Goal: Task Accomplishment & Management: Manage account settings

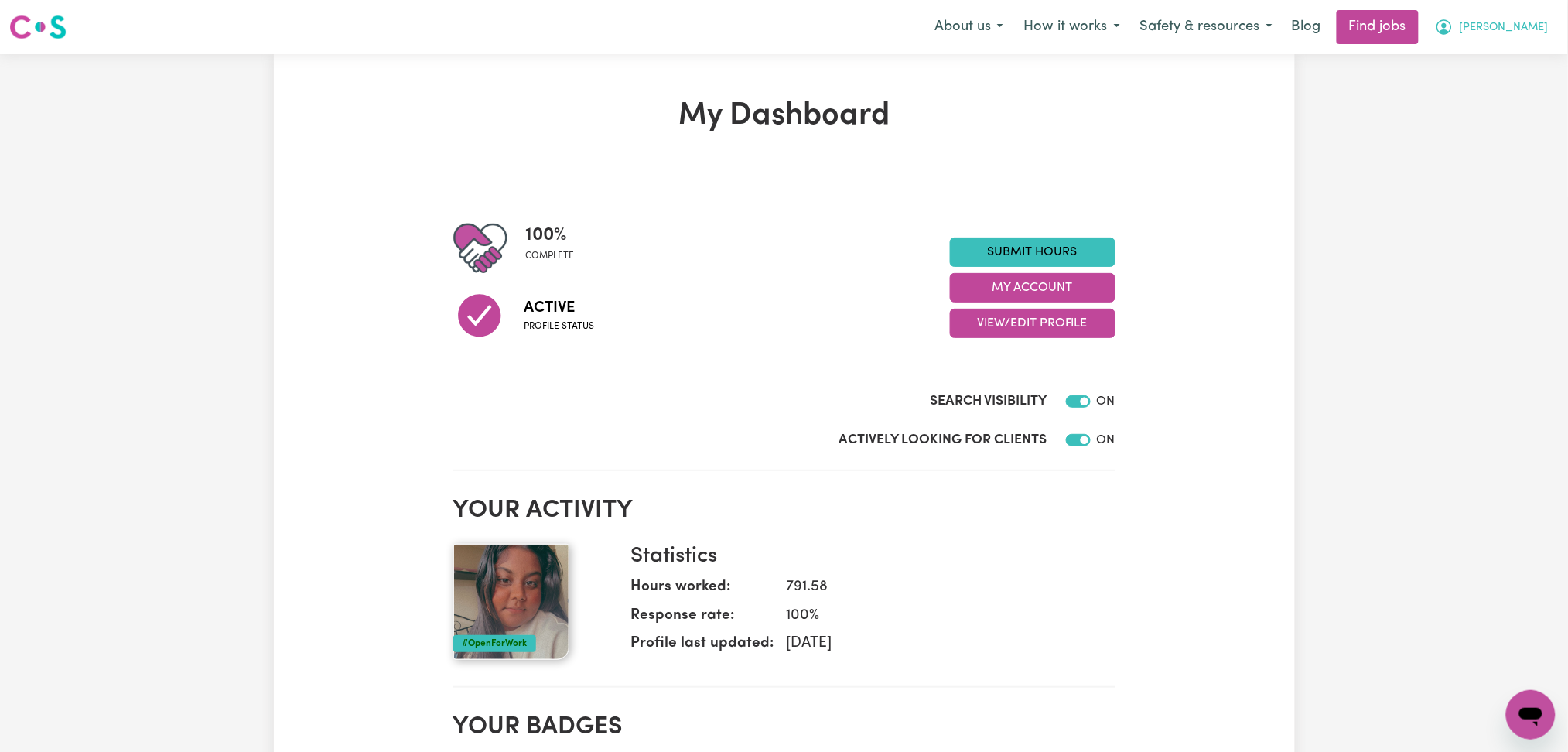
click at [1495, 34] on span "[PERSON_NAME]" at bounding box center [1504, 28] width 89 height 17
click at [1487, 82] on link "My Dashboard" at bounding box center [1496, 88] width 122 height 30
click at [1487, 62] on link "My Account" at bounding box center [1496, 60] width 122 height 30
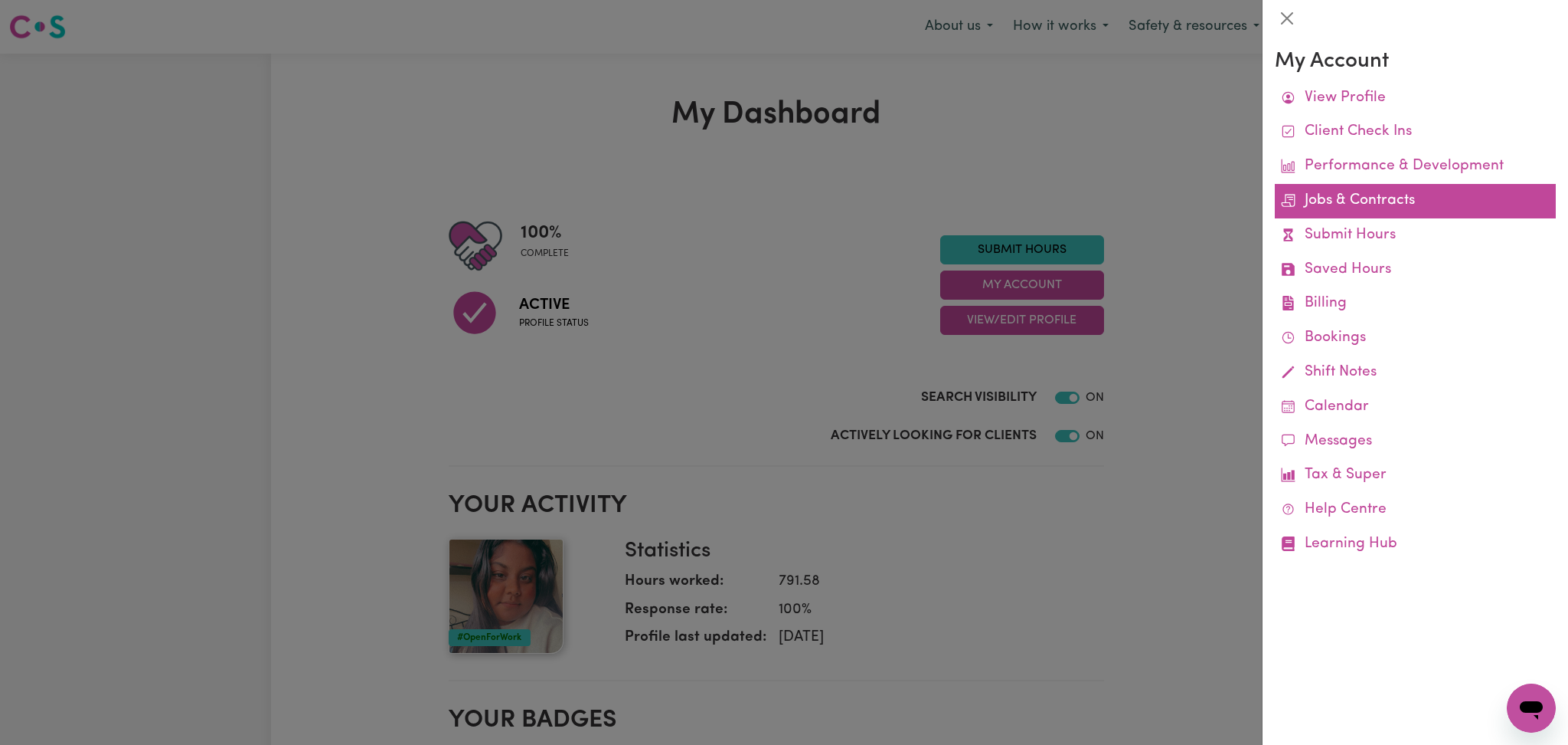
click at [1341, 209] on link "Jobs & Contracts" at bounding box center [1415, 201] width 281 height 34
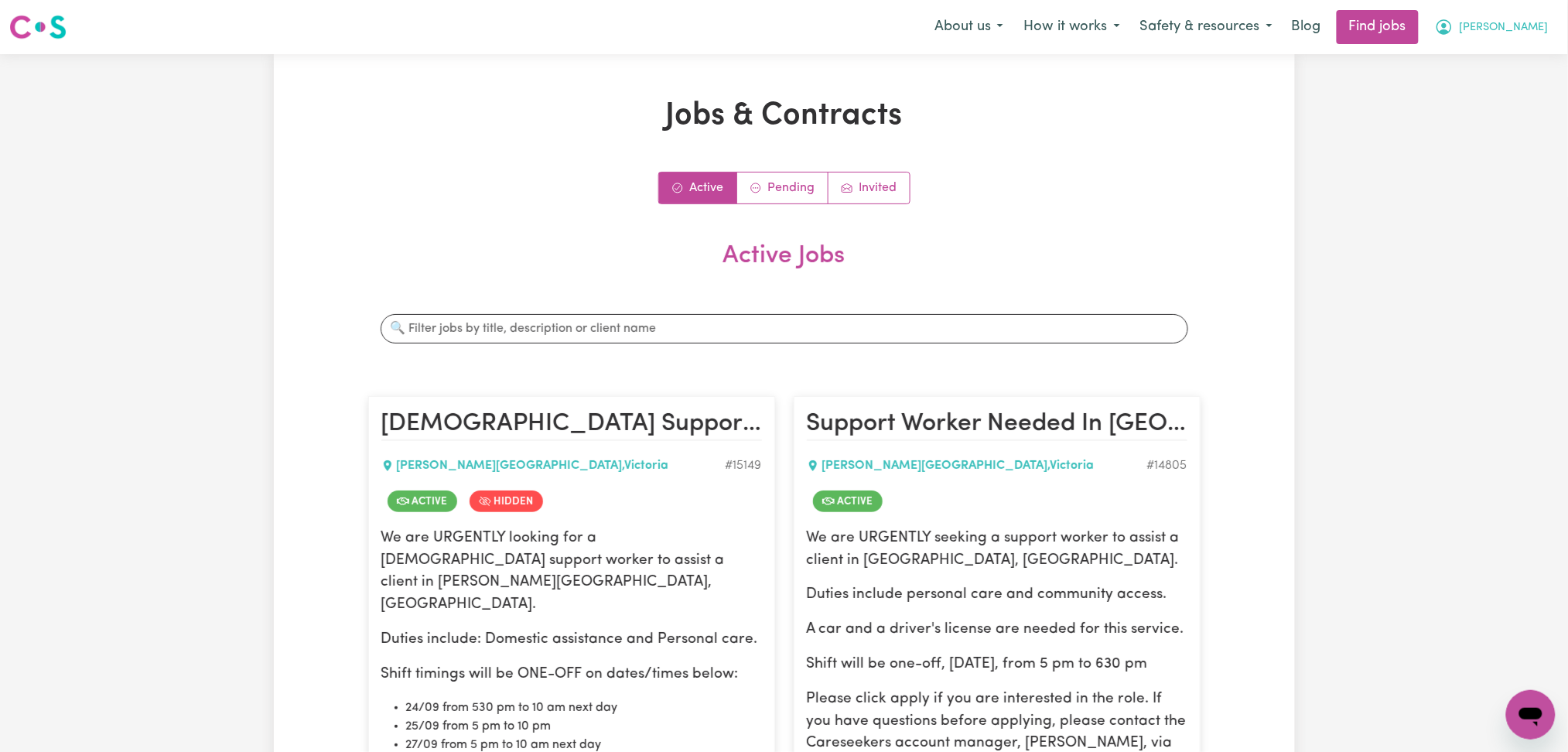
drag, startPoint x: 1520, startPoint y: 29, endPoint x: 1505, endPoint y: 42, distance: 19.8
click at [1520, 30] on span "[PERSON_NAME]" at bounding box center [1504, 28] width 89 height 17
click at [1480, 113] on link "Logout" at bounding box center [1496, 118] width 122 height 30
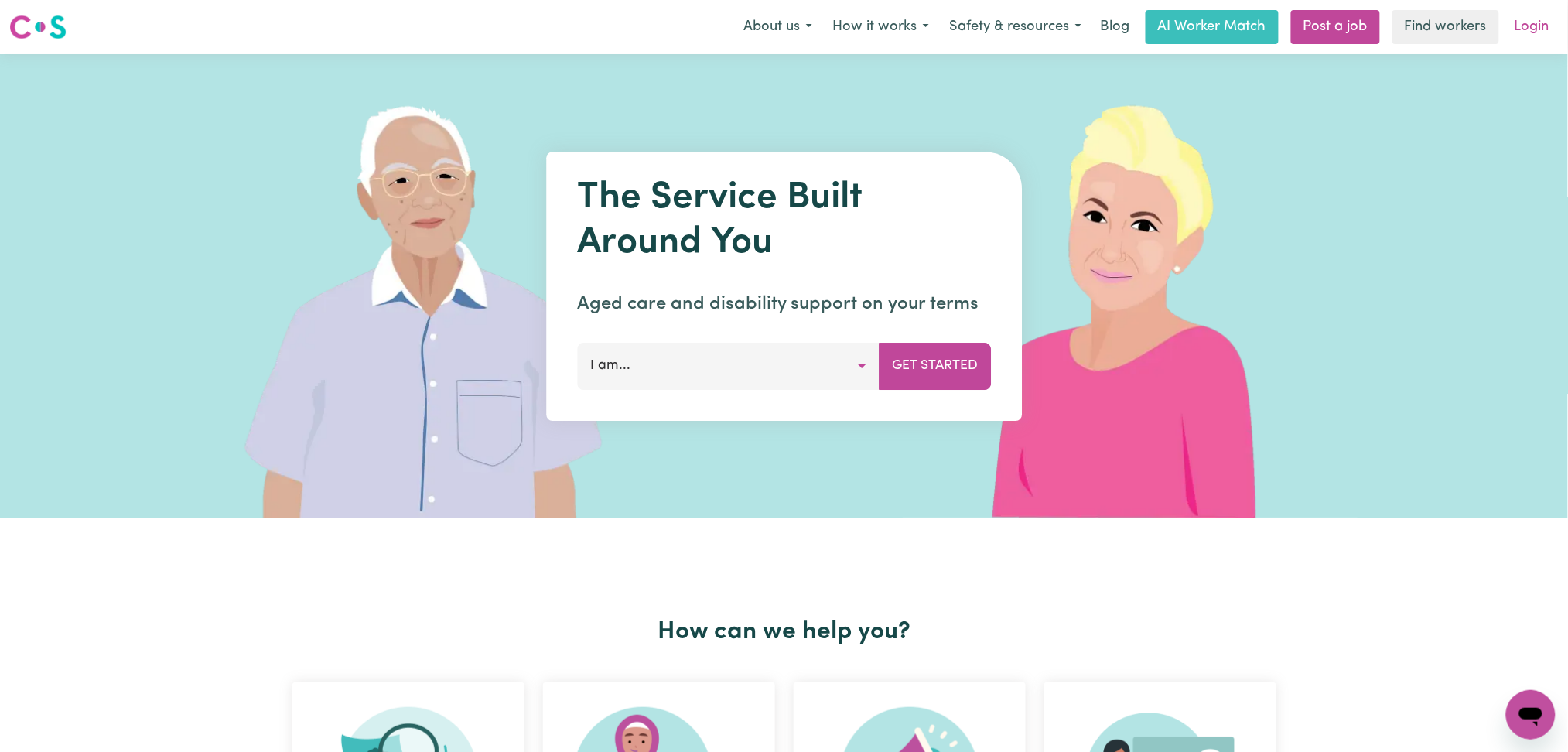
click at [1531, 23] on link "Login" at bounding box center [1532, 26] width 54 height 34
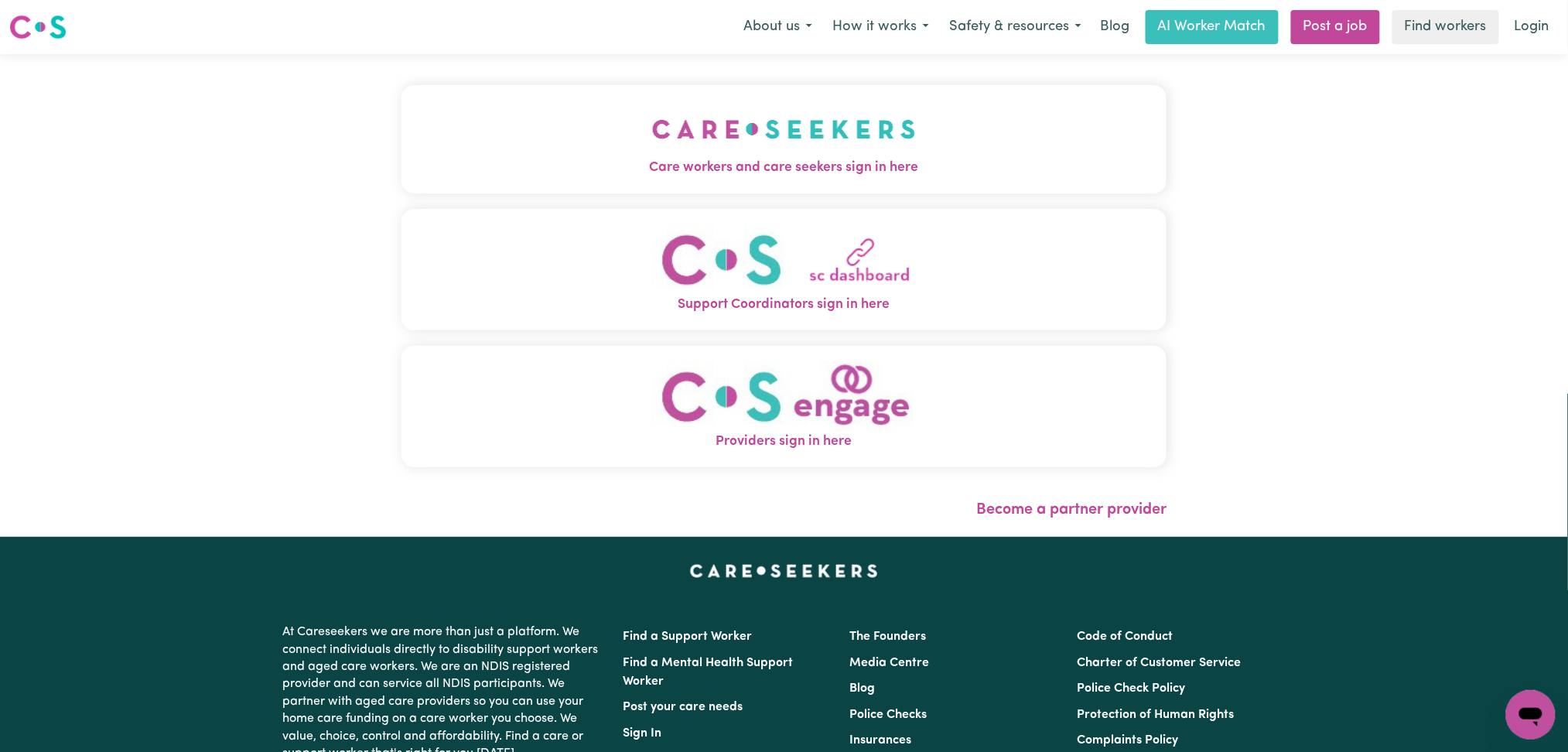
click at [706, 201] on div "Care workers and care seekers sign in here Support Coordinators sign in here Pr…" at bounding box center [784, 284] width 766 height 397
click at [688, 160] on span "Care workers and care seekers sign in here" at bounding box center [784, 167] width 766 height 20
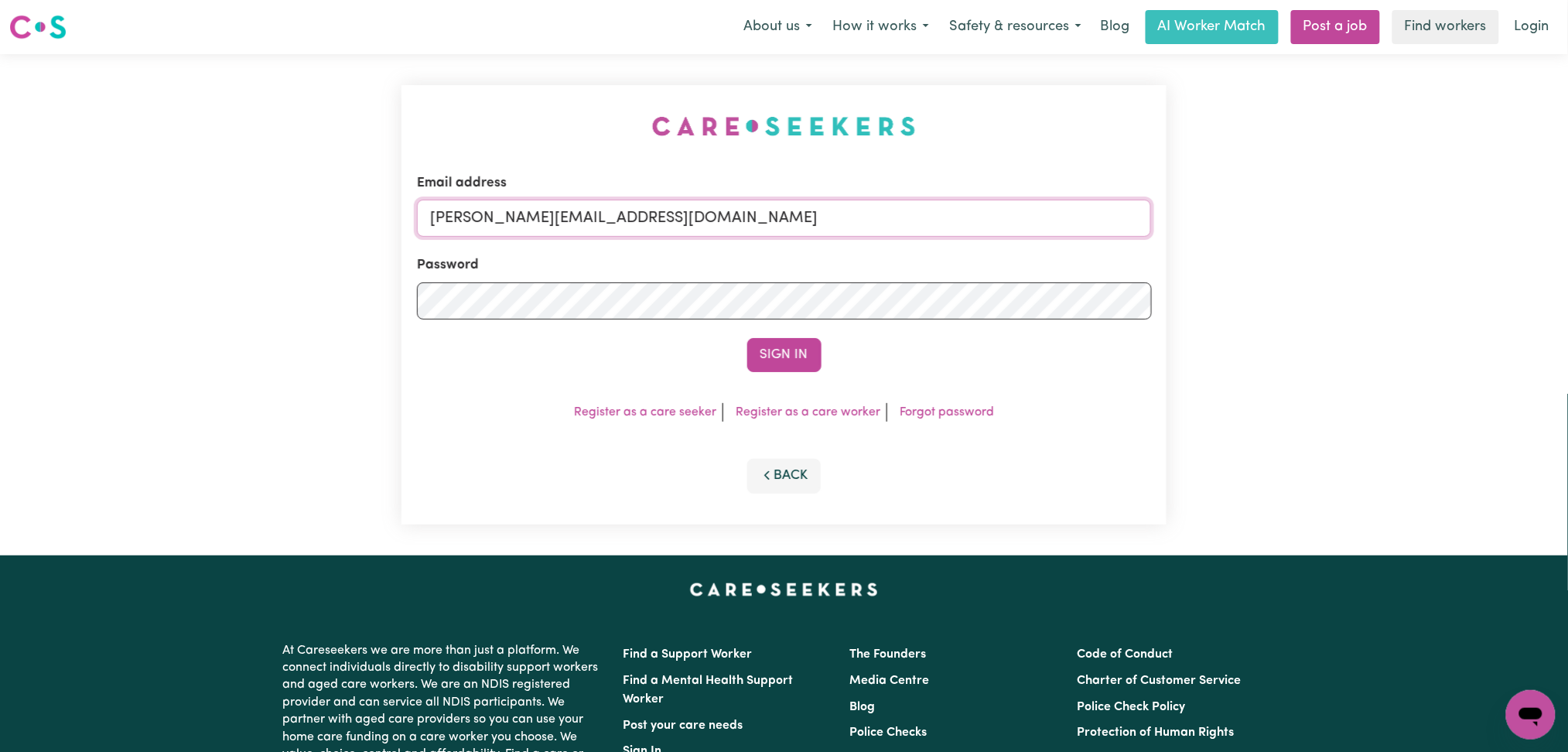
drag, startPoint x: 575, startPoint y: 214, endPoint x: 575, endPoint y: 225, distance: 11.0
click at [575, 214] on input "[PERSON_NAME][EMAIL_ADDRESS][DOMAIN_NAME]" at bounding box center [785, 218] width 735 height 37
drag, startPoint x: 511, startPoint y: 216, endPoint x: 934, endPoint y: 220, distance: 423.0
click at [934, 220] on input "Superuser~[EMAIL_ADDRESS][DOMAIN_NAME]" at bounding box center [785, 218] width 735 height 37
type input "Superuser~[EMAIL_ADDRESS][DOMAIN_NAME]"
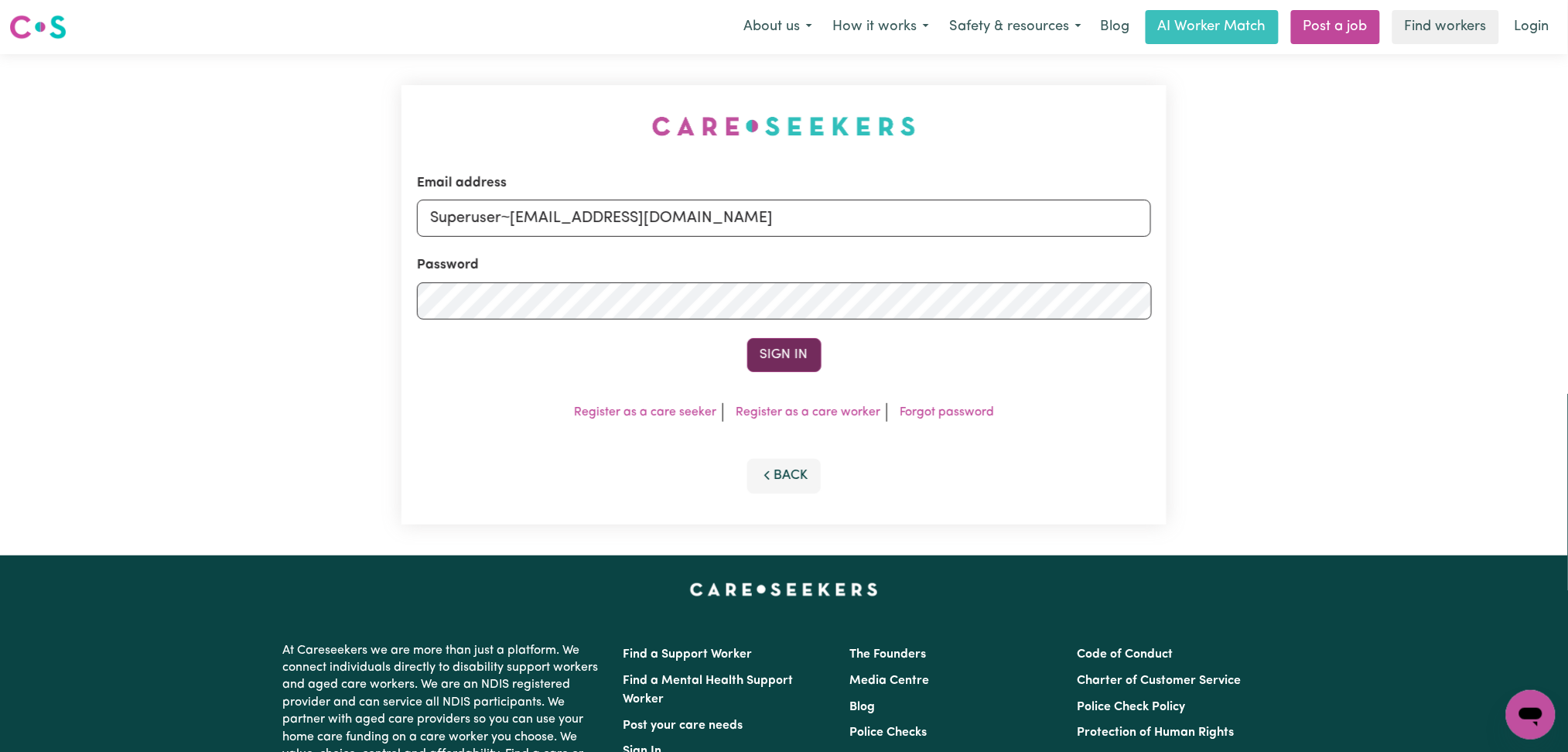
click at [801, 357] on button "Sign In" at bounding box center [784, 354] width 74 height 34
